Goal: Task Accomplishment & Management: Manage account settings

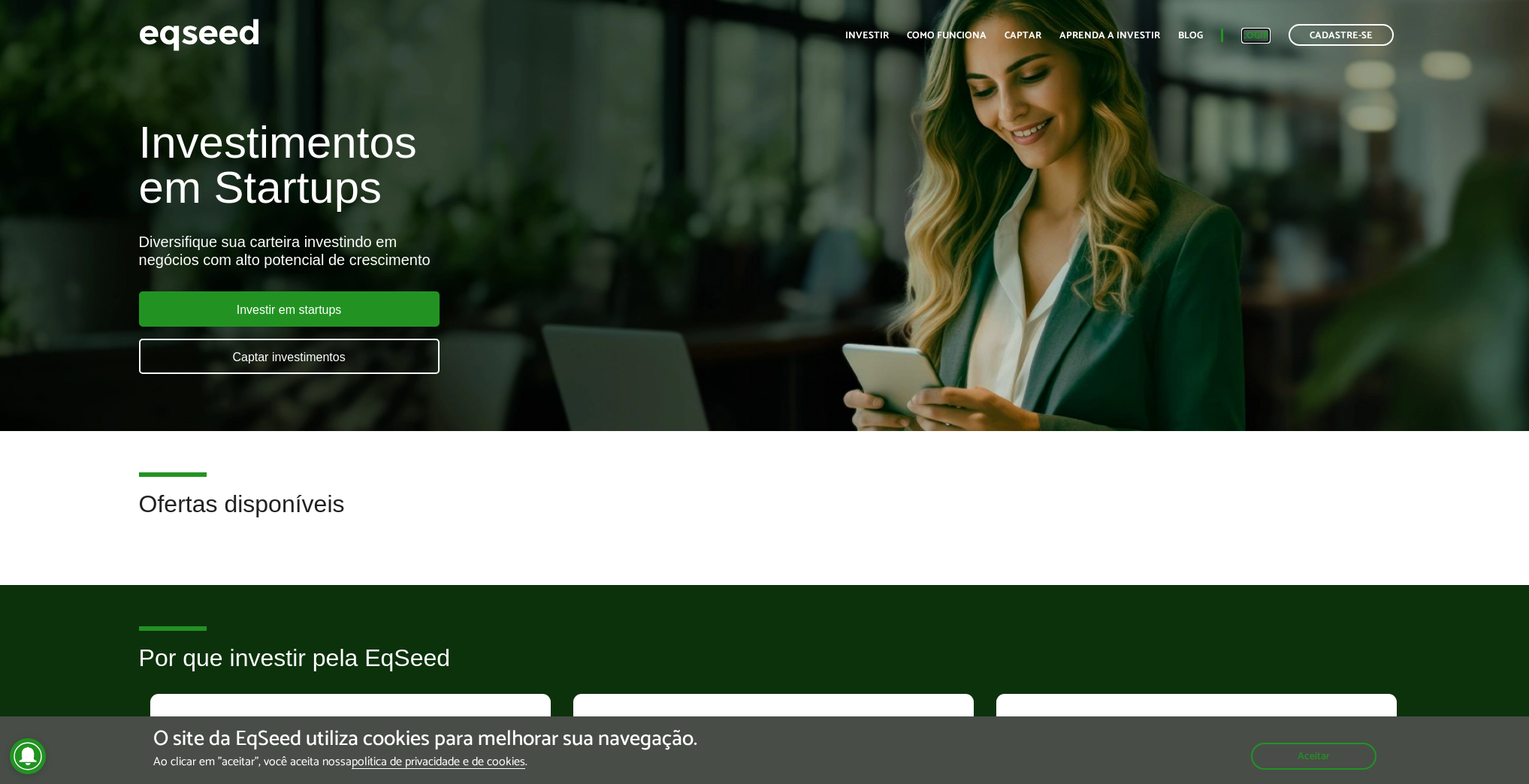
click at [1256, 33] on link "Login" at bounding box center [1256, 36] width 30 height 10
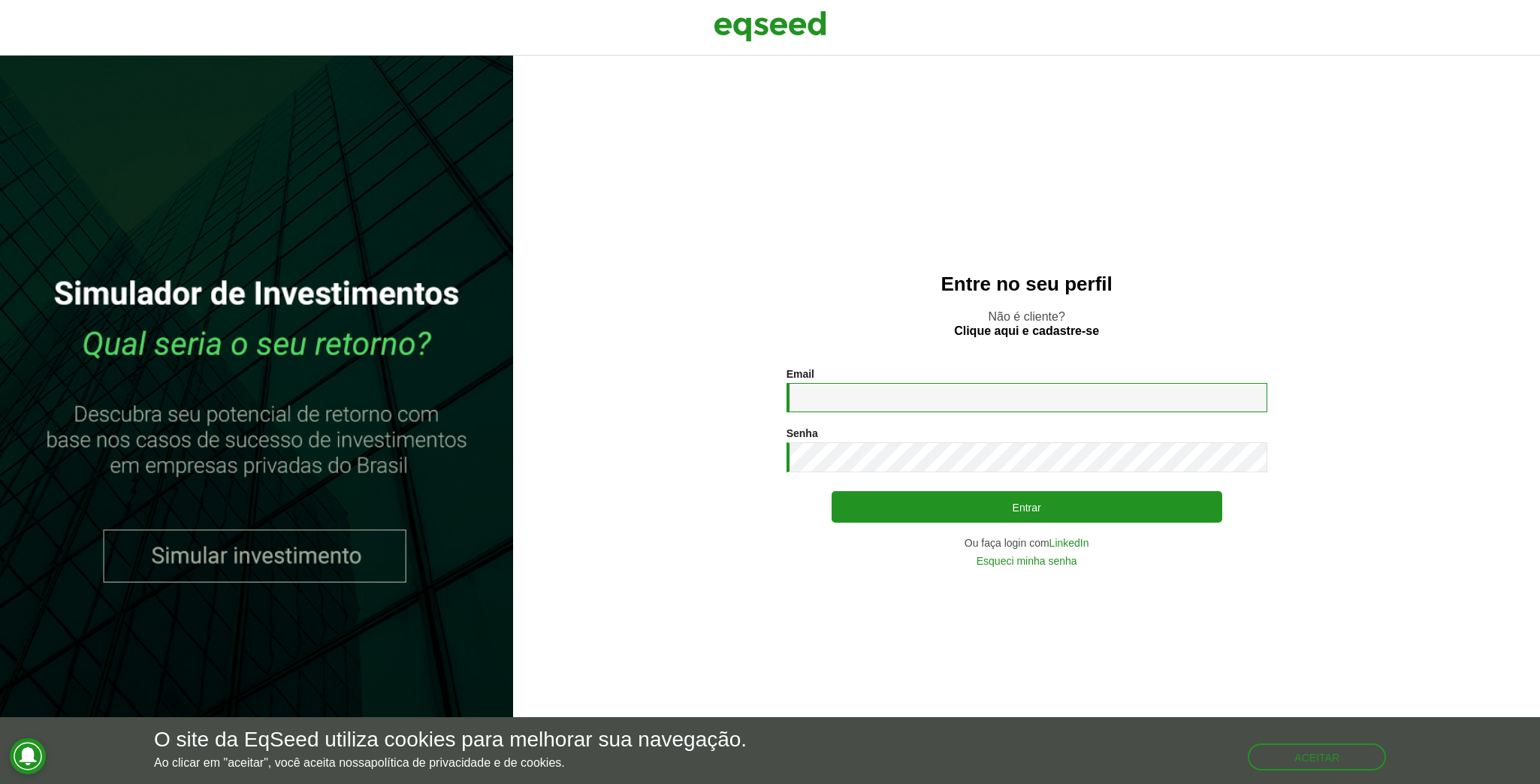
drag, startPoint x: 982, startPoint y: 388, endPoint x: 974, endPoint y: 392, distance: 8.9
click at [982, 388] on input "Email *" at bounding box center [1026, 397] width 481 height 30
type input "**********"
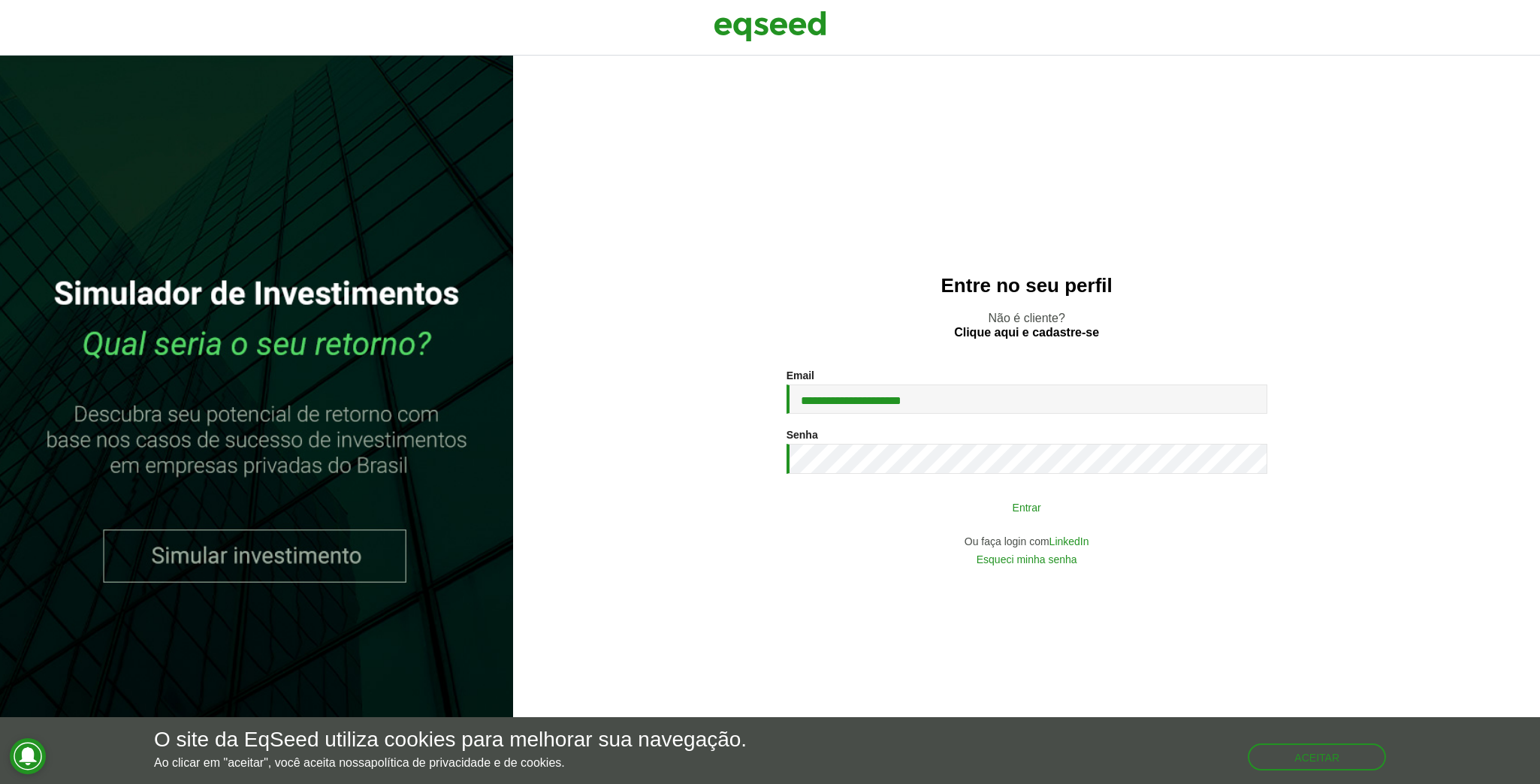
click at [869, 498] on button "Entrar" at bounding box center [1027, 506] width 391 height 29
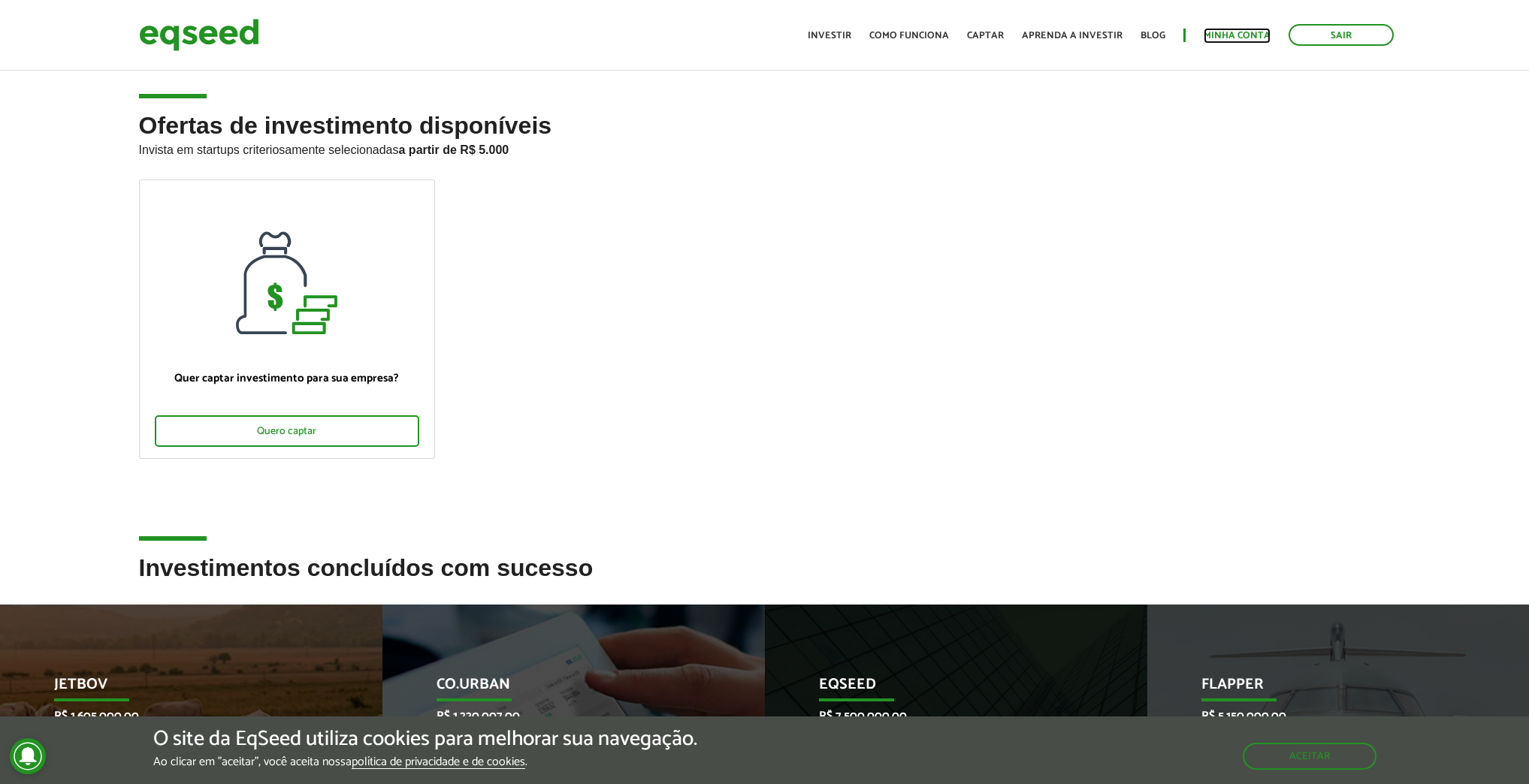
click at [1221, 37] on link "Minha conta" at bounding box center [1236, 36] width 66 height 10
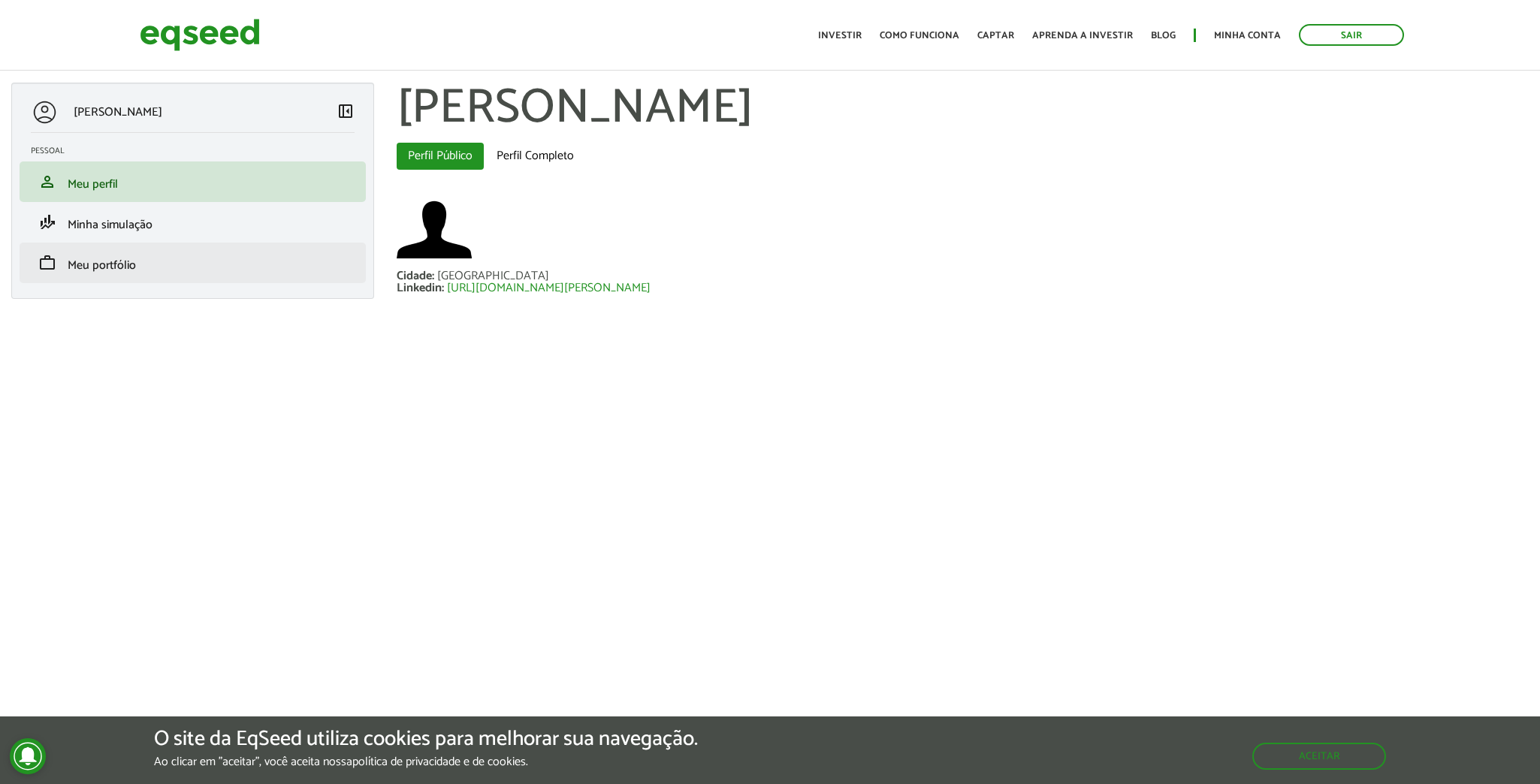
click at [87, 253] on li "work Meu portfólio" at bounding box center [192, 263] width 346 height 41
click at [92, 264] on span "Meu portfólio" at bounding box center [101, 266] width 68 height 20
